Goal: Task Accomplishment & Management: Manage account settings

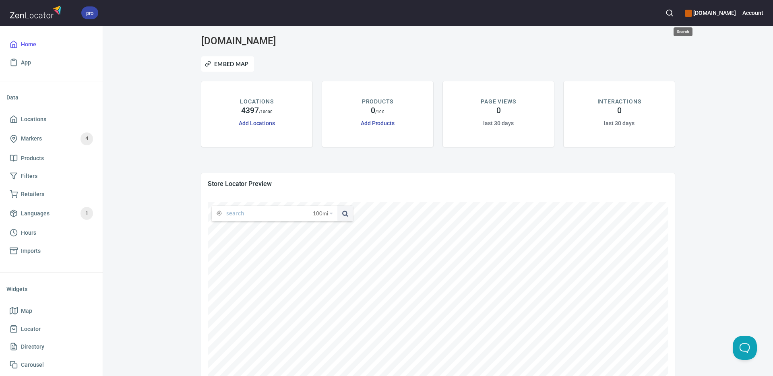
click at [673, 12] on icon "button" at bounding box center [669, 13] width 8 height 8
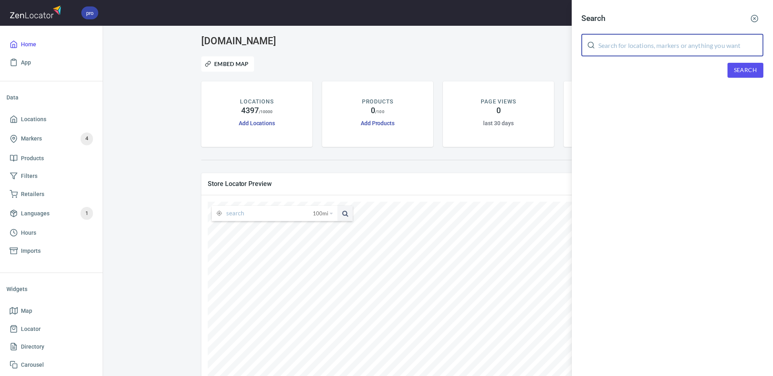
click at [670, 44] on input "text" at bounding box center [680, 45] width 165 height 23
paste input "[PERSON_NAME]"
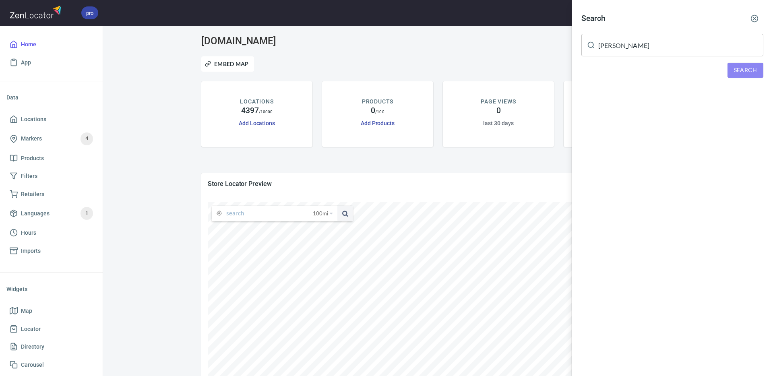
click at [740, 70] on span "Search" at bounding box center [745, 70] width 23 height 10
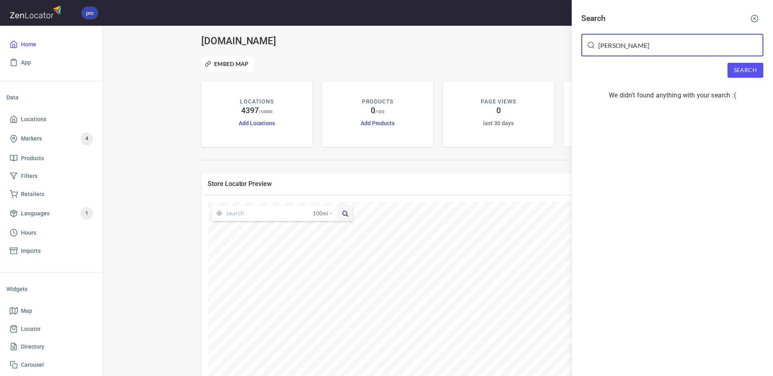
drag, startPoint x: 608, startPoint y: 46, endPoint x: 583, endPoint y: 47, distance: 25.0
click at [583, 47] on div "[PERSON_NAME] ​" at bounding box center [672, 45] width 182 height 23
paste input "[PERSON_NAME]"
click at [735, 73] on span "Search" at bounding box center [745, 70] width 23 height 10
drag, startPoint x: 646, startPoint y: 43, endPoint x: 580, endPoint y: 46, distance: 66.1
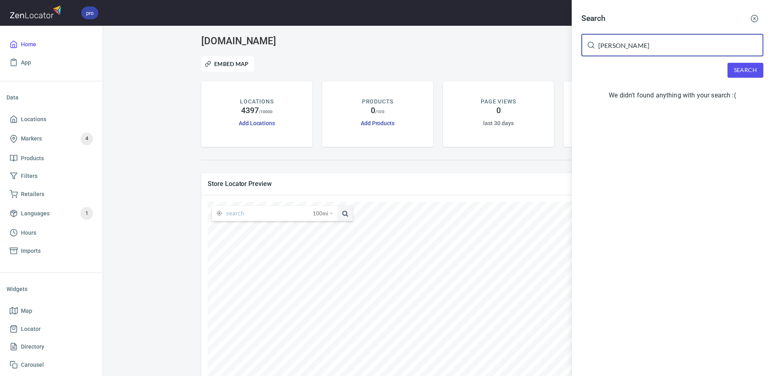
click at [580, 46] on div "Search [PERSON_NAME] ​ Search We didn't found anything with your search :(" at bounding box center [672, 58] width 201 height 116
paste input "[PERSON_NAME]"
drag, startPoint x: 744, startPoint y: 72, endPoint x: 720, endPoint y: 72, distance: 24.6
click at [744, 72] on span "Search" at bounding box center [745, 70] width 23 height 10
drag, startPoint x: 590, startPoint y: 48, endPoint x: 574, endPoint y: 48, distance: 15.7
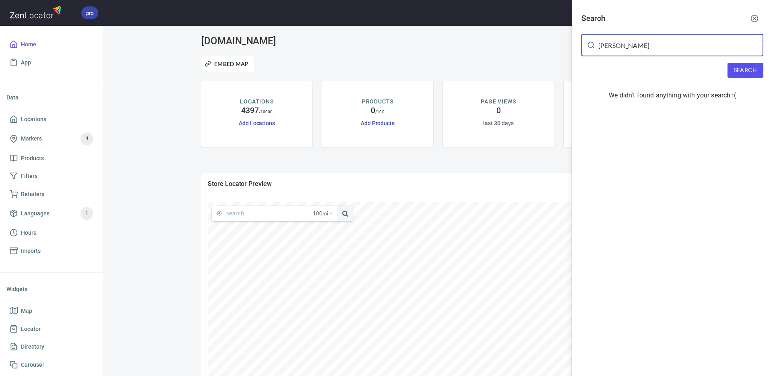
click at [574, 48] on div "Search [PERSON_NAME] ​ Search We didn't found anything with your search :(" at bounding box center [672, 58] width 201 height 116
paste input "[PERSON_NAME]"
drag, startPoint x: 747, startPoint y: 70, endPoint x: 730, endPoint y: 69, distance: 16.5
click at [744, 70] on span "Search" at bounding box center [745, 70] width 23 height 10
drag, startPoint x: 625, startPoint y: 46, endPoint x: 581, endPoint y: 46, distance: 43.9
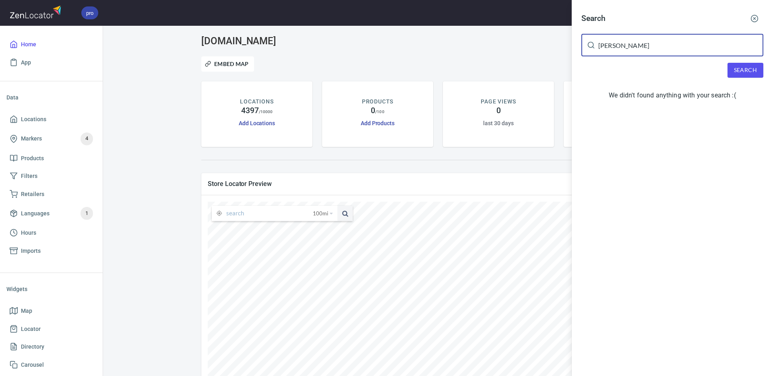
click at [581, 46] on div "[PERSON_NAME] ​" at bounding box center [672, 45] width 182 height 23
paste input "[PERSON_NAME]"
drag, startPoint x: 737, startPoint y: 72, endPoint x: 730, endPoint y: 68, distance: 7.4
click at [735, 71] on span "Search" at bounding box center [745, 70] width 23 height 10
drag, startPoint x: 587, startPoint y: 45, endPoint x: 576, endPoint y: 45, distance: 10.5
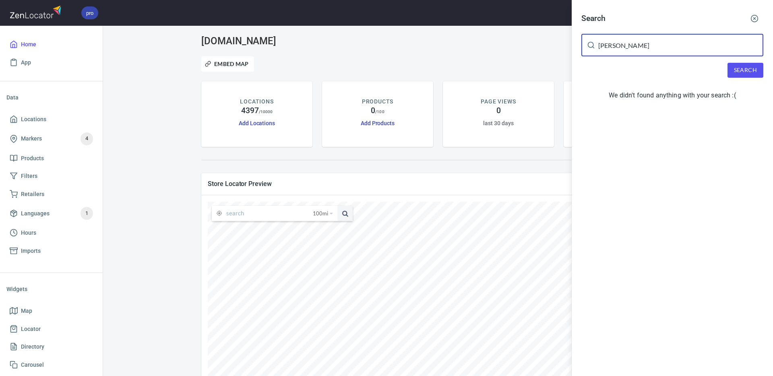
click at [576, 45] on div "Search [PERSON_NAME] ​ Search We didn't found anything with your search :(" at bounding box center [672, 58] width 201 height 116
paste input "[PERSON_NAME]"
click at [738, 68] on span "Search" at bounding box center [745, 70] width 23 height 10
drag, startPoint x: 647, startPoint y: 49, endPoint x: 595, endPoint y: 51, distance: 52.4
click at [578, 46] on div "Search [PERSON_NAME] ​ Search We didn't found anything with your search :(" at bounding box center [672, 58] width 201 height 116
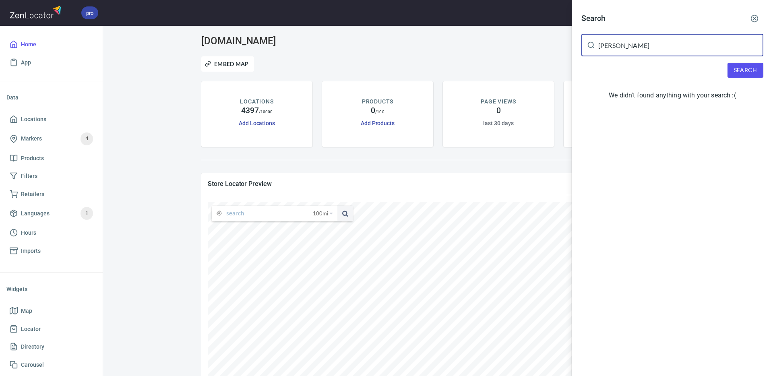
paste input "[PERSON_NAME]"
drag, startPoint x: 743, startPoint y: 73, endPoint x: 735, endPoint y: 72, distance: 7.8
click at [743, 73] on span "Search" at bounding box center [745, 70] width 23 height 10
drag, startPoint x: 634, startPoint y: 47, endPoint x: 662, endPoint y: 48, distance: 28.2
click at [563, 47] on div "Search [PERSON_NAME] ​ Search We didn't found anything with your search :(" at bounding box center [386, 188] width 773 height 376
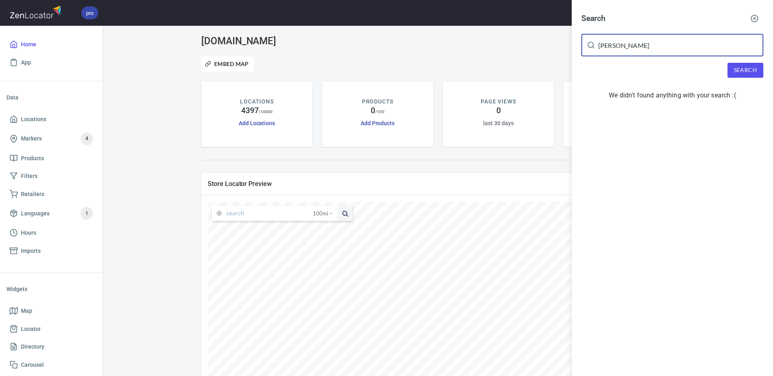
paste input "[PERSON_NAME]"
click at [749, 70] on span "Search" at bounding box center [745, 70] width 23 height 10
drag, startPoint x: 637, startPoint y: 46, endPoint x: 574, endPoint y: 45, distance: 62.8
click at [574, 45] on div "Search [PERSON_NAME] ​ Search We didn't found anything with your search :(" at bounding box center [672, 58] width 201 height 116
paste input "ack [PERSON_NAME]"
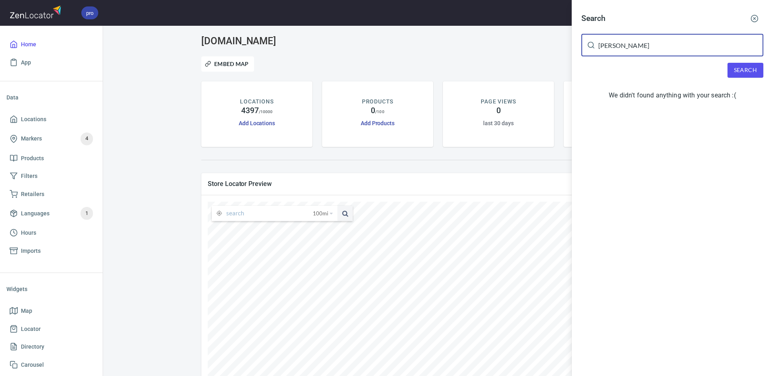
type input "[PERSON_NAME]"
drag, startPoint x: 743, startPoint y: 73, endPoint x: 732, endPoint y: 68, distance: 12.3
click at [743, 73] on span "Search" at bounding box center [745, 70] width 23 height 10
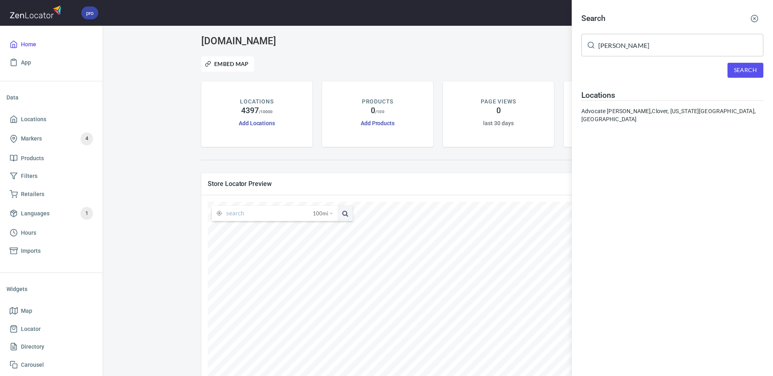
click at [632, 114] on div "Advocate [PERSON_NAME], Clover, [US_STATE], 29710, [GEOGRAPHIC_DATA]" at bounding box center [672, 115] width 182 height 16
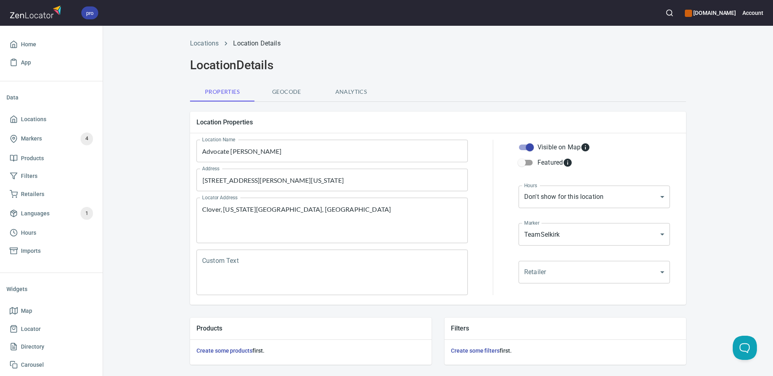
scroll to position [194, 0]
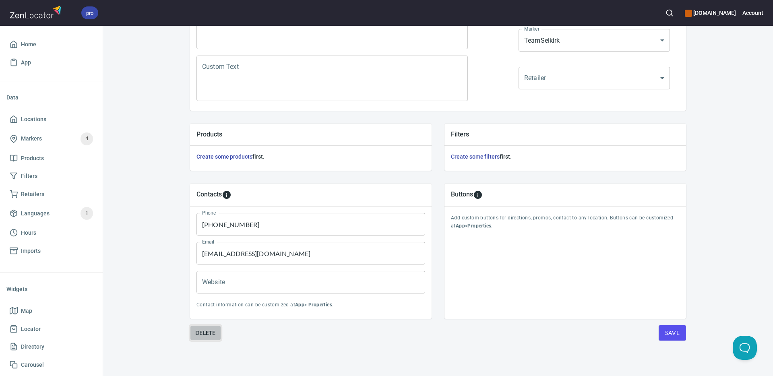
click at [205, 333] on span "Delete" at bounding box center [205, 333] width 21 height 10
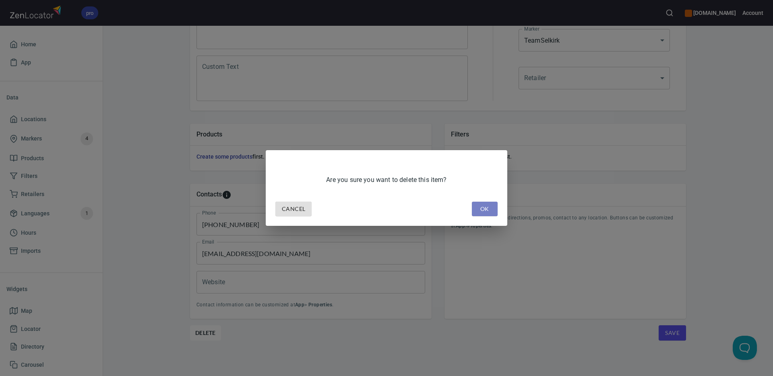
click at [480, 209] on span "OK" at bounding box center [484, 209] width 13 height 10
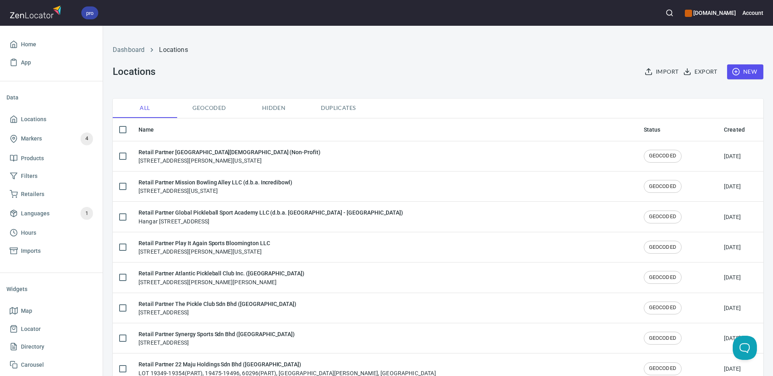
checkbox input "false"
click at [673, 11] on icon "button" at bounding box center [669, 13] width 8 height 8
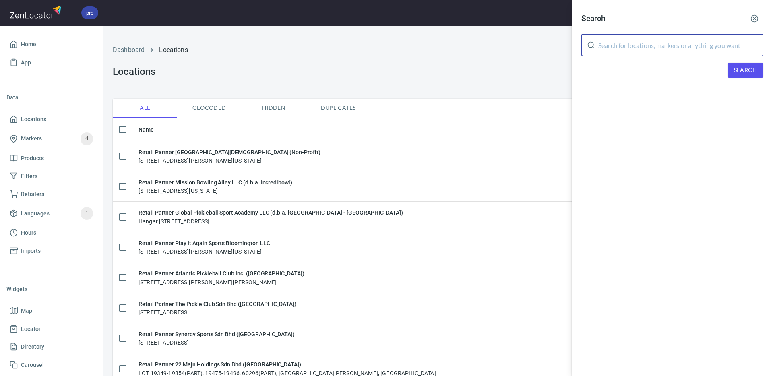
click at [674, 48] on input "text" at bounding box center [680, 45] width 165 height 23
paste input "[PERSON_NAME]"
type input "[PERSON_NAME]"
click at [748, 72] on span "Search" at bounding box center [745, 70] width 23 height 10
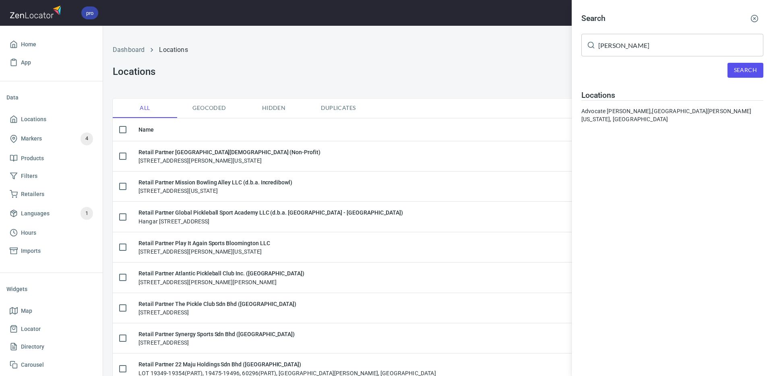
drag, startPoint x: 665, startPoint y: 110, endPoint x: 647, endPoint y: 120, distance: 20.7
click at [665, 110] on div "Advocate [PERSON_NAME], [GEOGRAPHIC_DATA][PERSON_NAME], [US_STATE], 63131, [GEO…" at bounding box center [672, 115] width 182 height 16
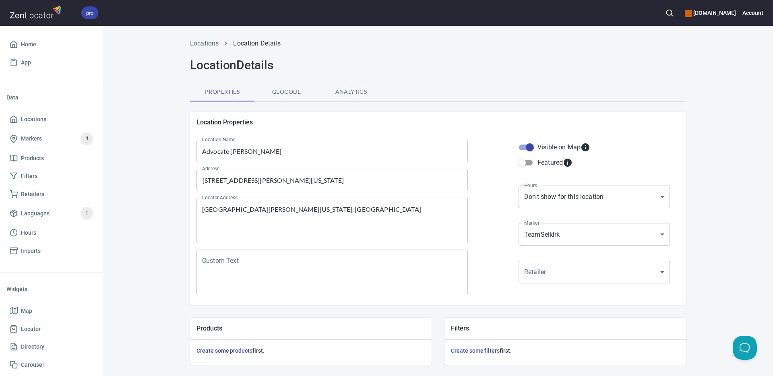
scroll to position [194, 0]
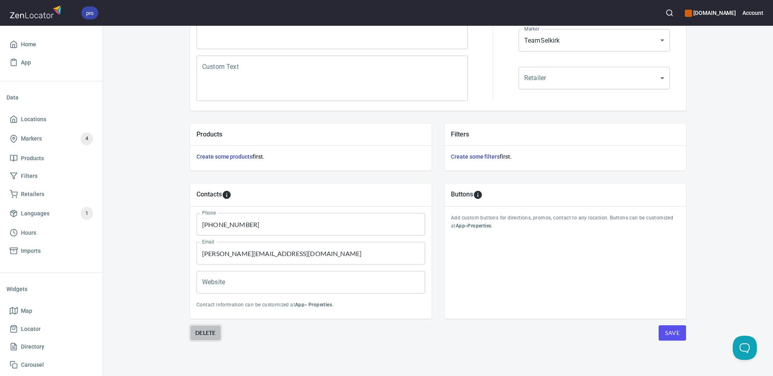
click at [208, 333] on span "Delete" at bounding box center [205, 333] width 21 height 10
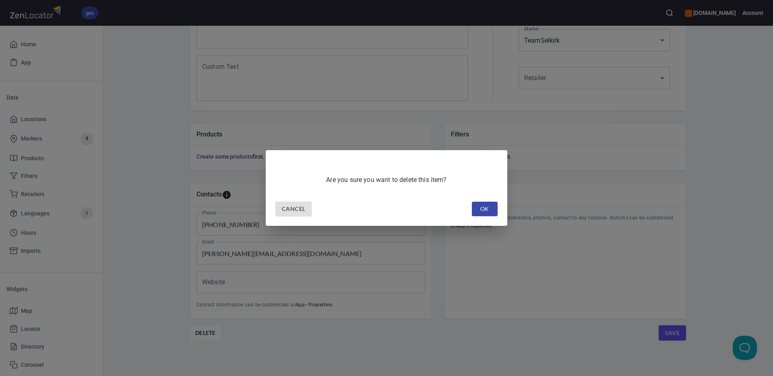
click at [492, 212] on button "OK" at bounding box center [485, 209] width 26 height 15
